Goal: Task Accomplishment & Management: Manage account settings

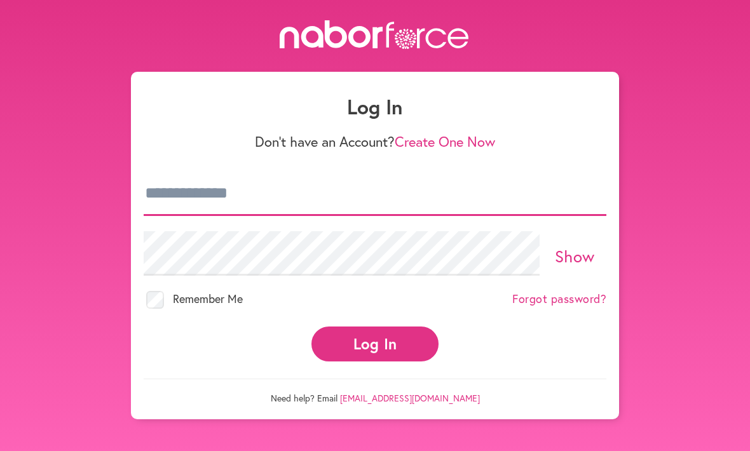
click at [273, 201] on input "email" at bounding box center [375, 194] width 463 height 44
type input "**********"
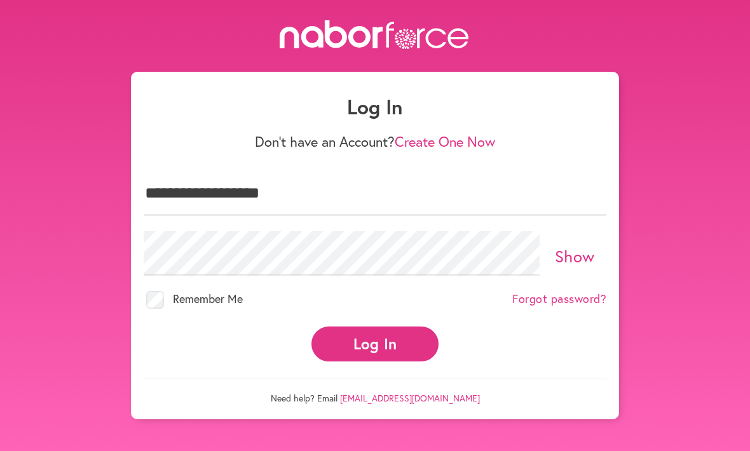
click at [375, 332] on button "Log In" at bounding box center [374, 344] width 127 height 35
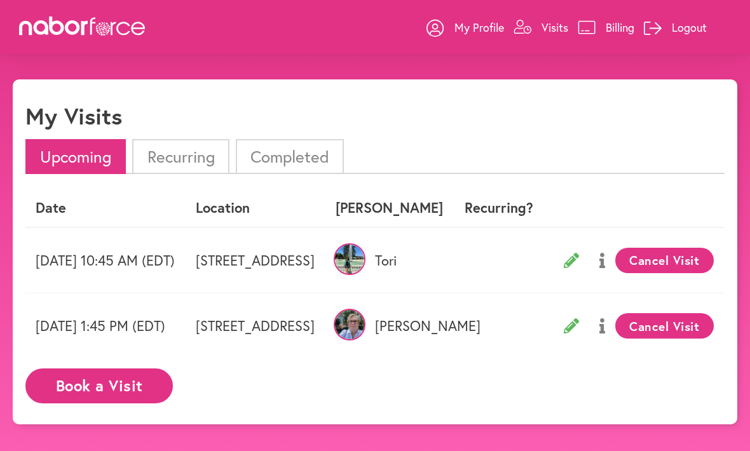
click at [579, 266] on icon at bounding box center [571, 260] width 15 height 15
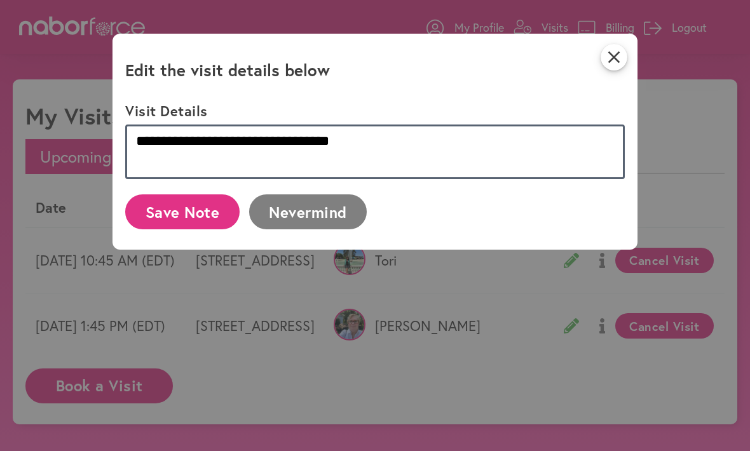
click at [378, 146] on textarea "**********" at bounding box center [374, 152] width 499 height 55
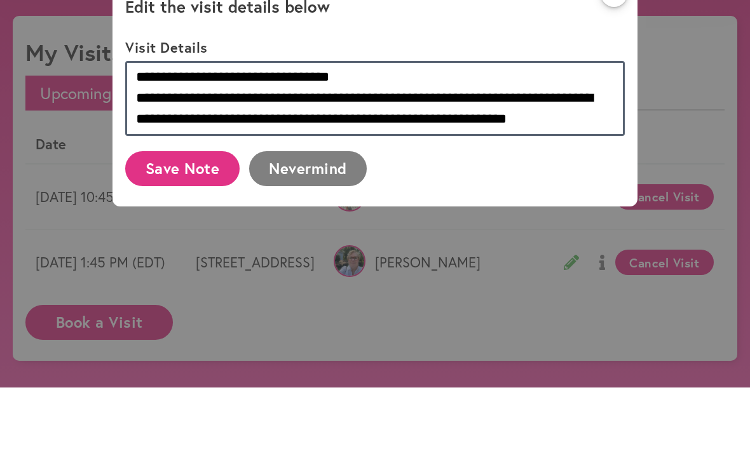
scroll to position [1, 0]
type textarea "**********"
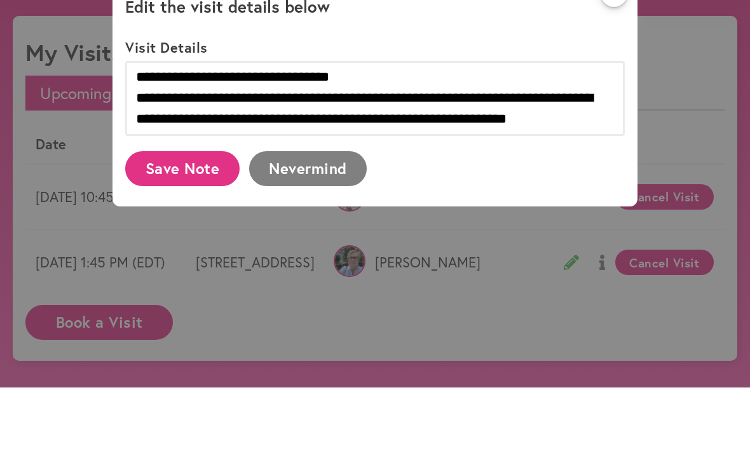
click at [176, 215] on button "Save Note" at bounding box center [182, 232] width 114 height 35
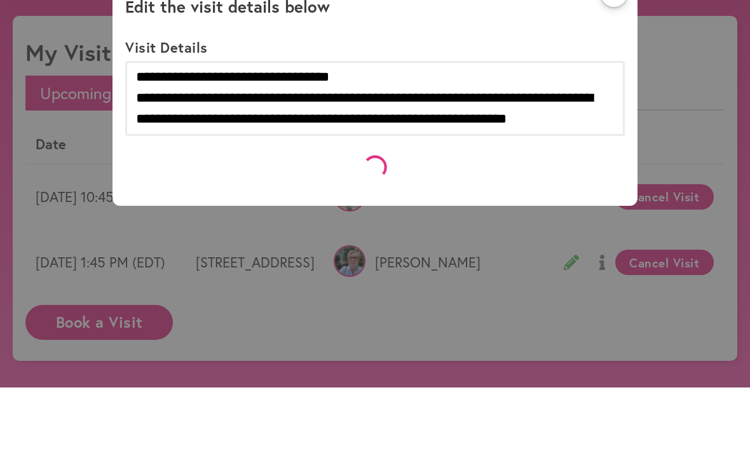
scroll to position [64, 0]
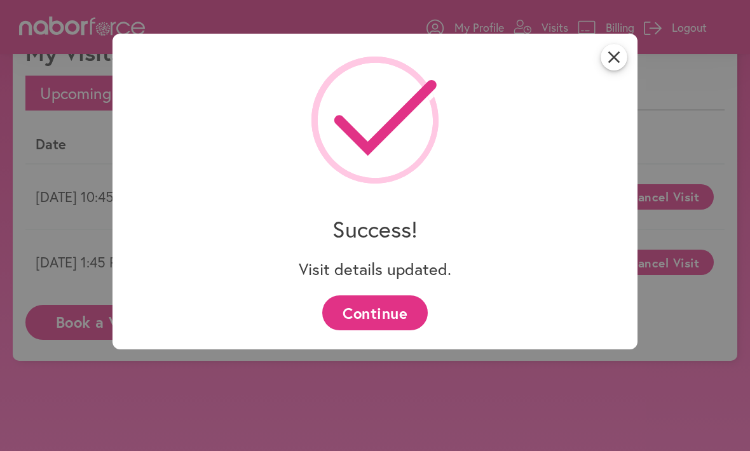
click at [365, 314] on button "Continue" at bounding box center [374, 312] width 105 height 35
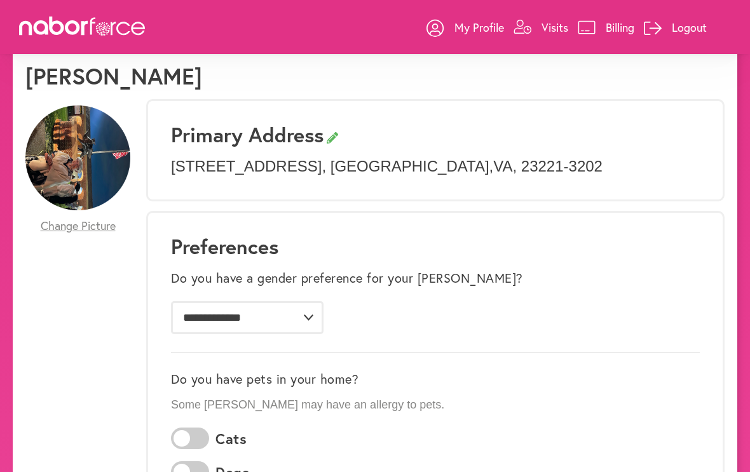
scroll to position [37, 0]
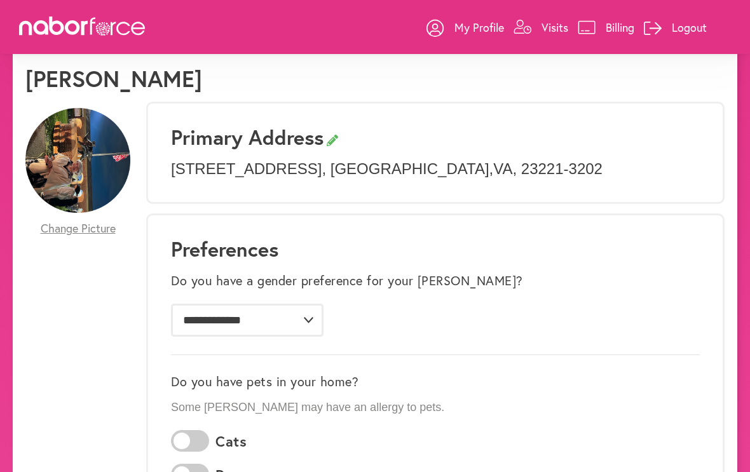
click at [477, 20] on p "My Profile" at bounding box center [479, 27] width 50 height 15
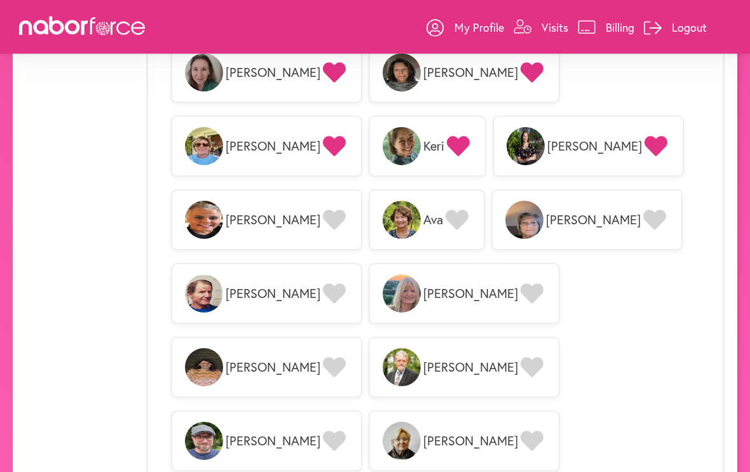
scroll to position [1165, 0]
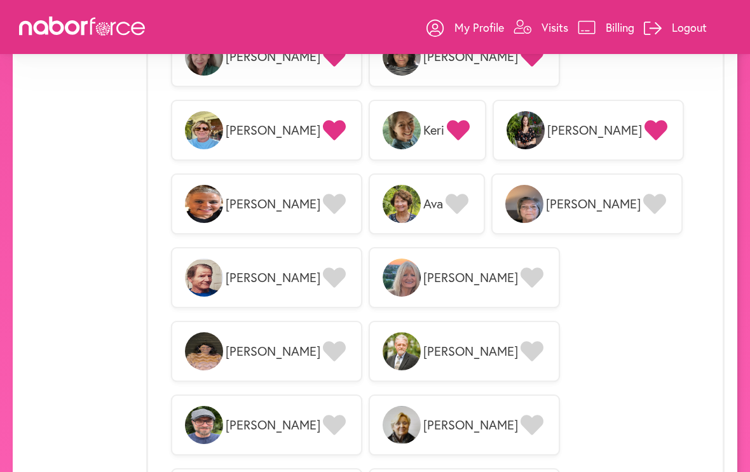
click at [678, 21] on p "Logout" at bounding box center [689, 27] width 35 height 15
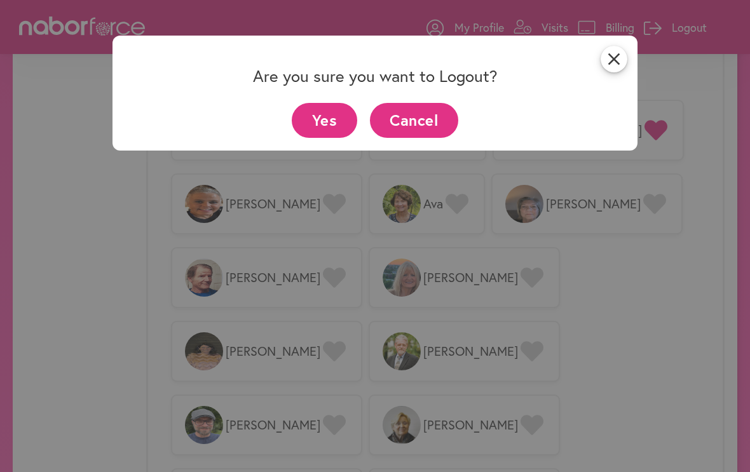
click at [321, 119] on button "Yes" at bounding box center [324, 120] width 65 height 35
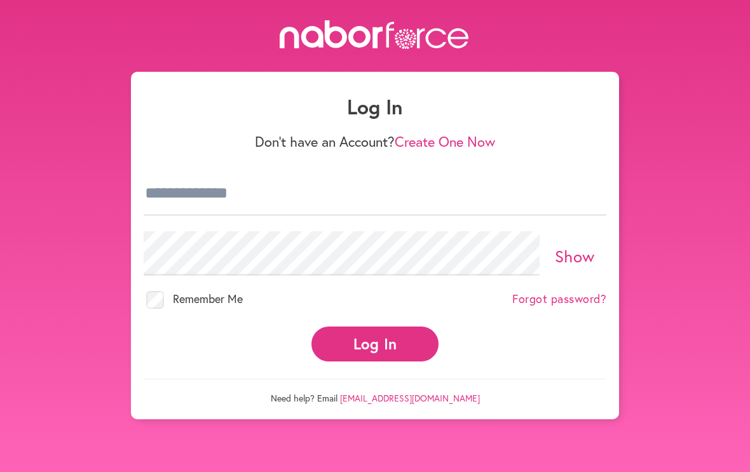
click at [363, 345] on button "Log In" at bounding box center [374, 344] width 127 height 35
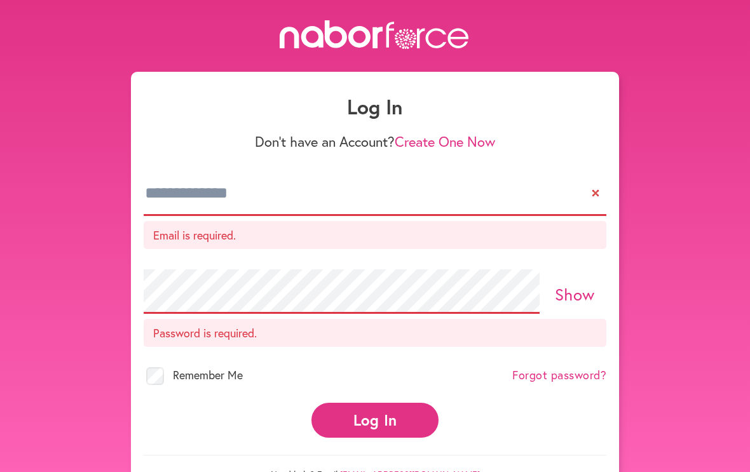
click at [372, 426] on button "Log In" at bounding box center [374, 420] width 127 height 35
click at [207, 249] on div "Email is required." at bounding box center [375, 213] width 463 height 98
click at [203, 204] on input "email" at bounding box center [375, 194] width 463 height 44
type input "**********"
click at [375, 403] on button "Log In" at bounding box center [374, 420] width 127 height 35
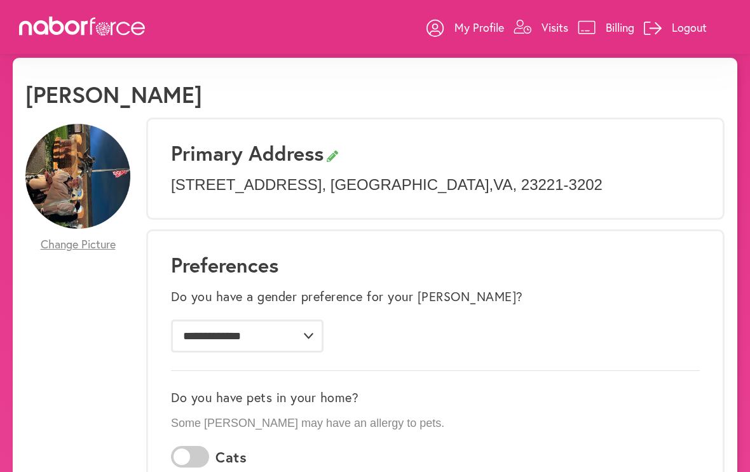
click at [678, 31] on p "Logout" at bounding box center [689, 27] width 35 height 15
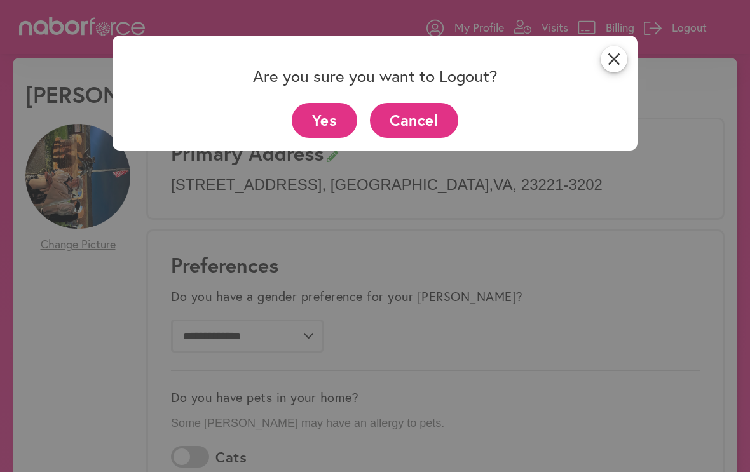
click at [320, 119] on button "Yes" at bounding box center [324, 120] width 65 height 35
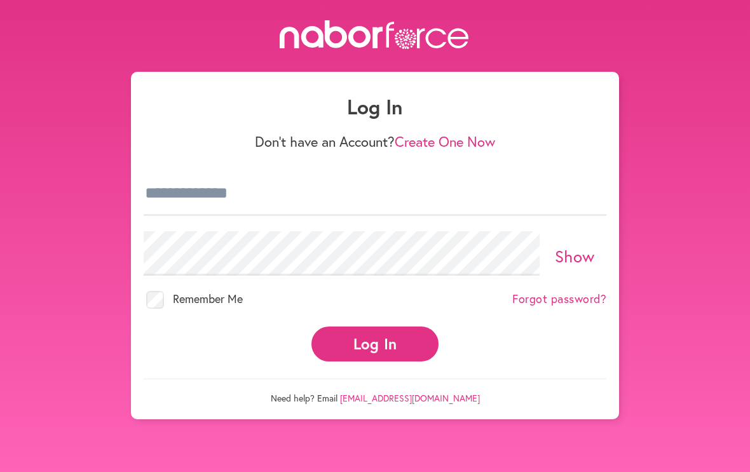
scroll to position [21, 0]
